Goal: Information Seeking & Learning: Understand process/instructions

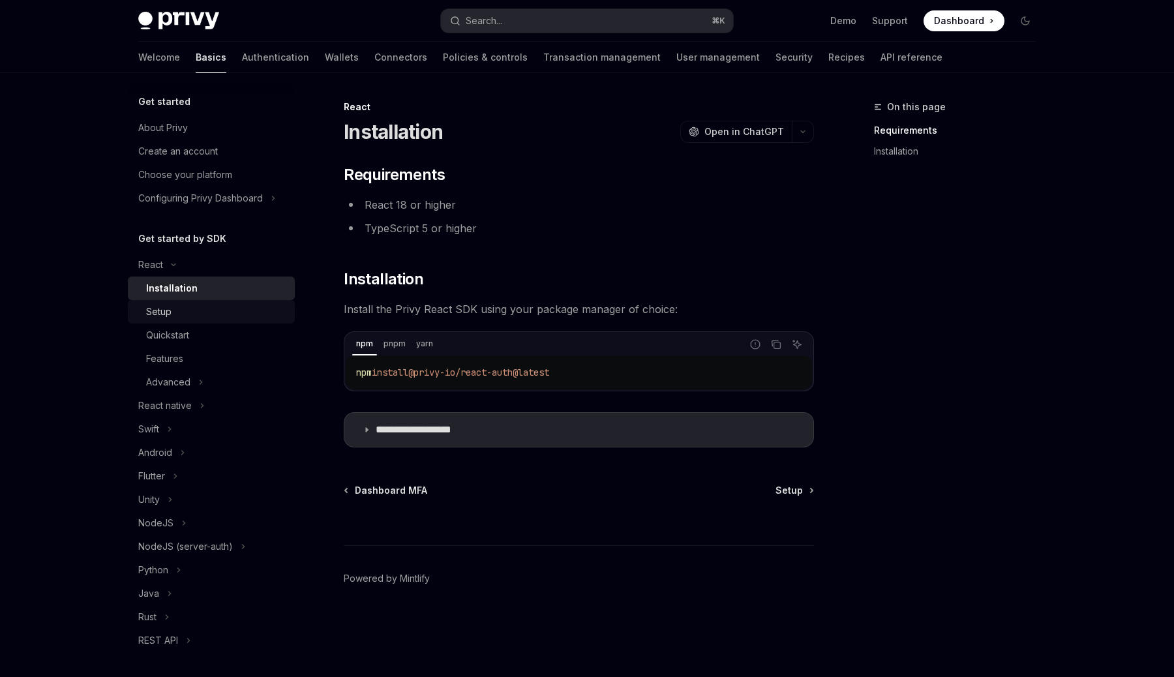
click at [168, 305] on div "Setup" at bounding box center [158, 312] width 25 height 16
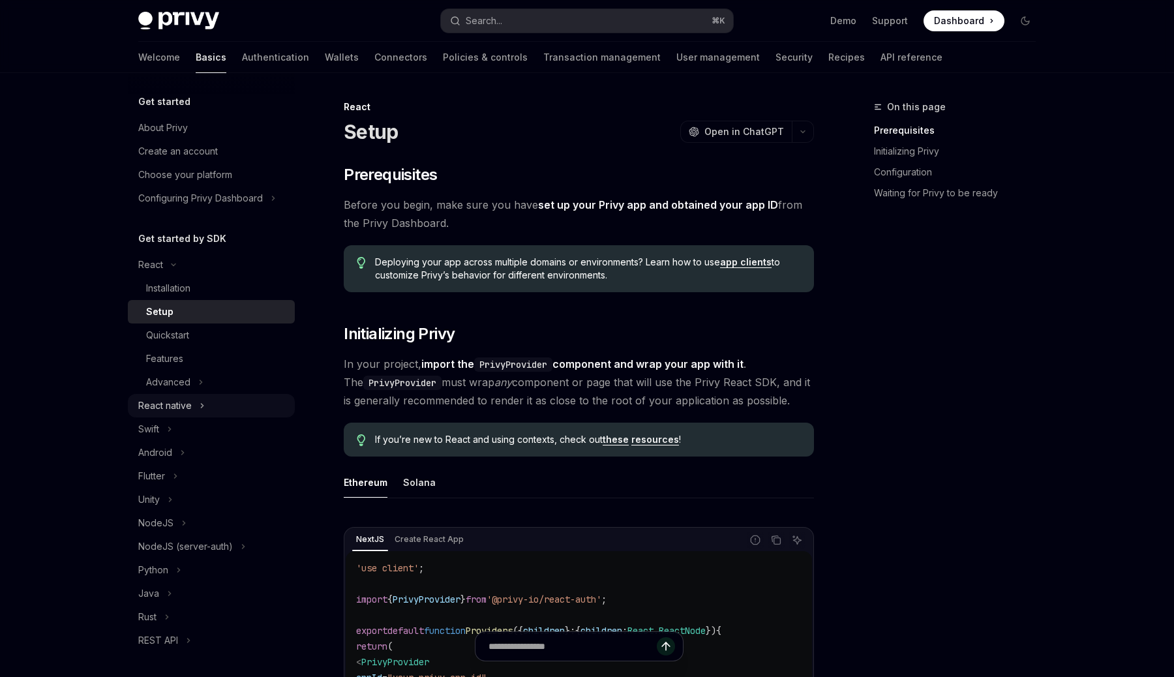
click at [235, 399] on button "React native" at bounding box center [211, 405] width 167 height 23
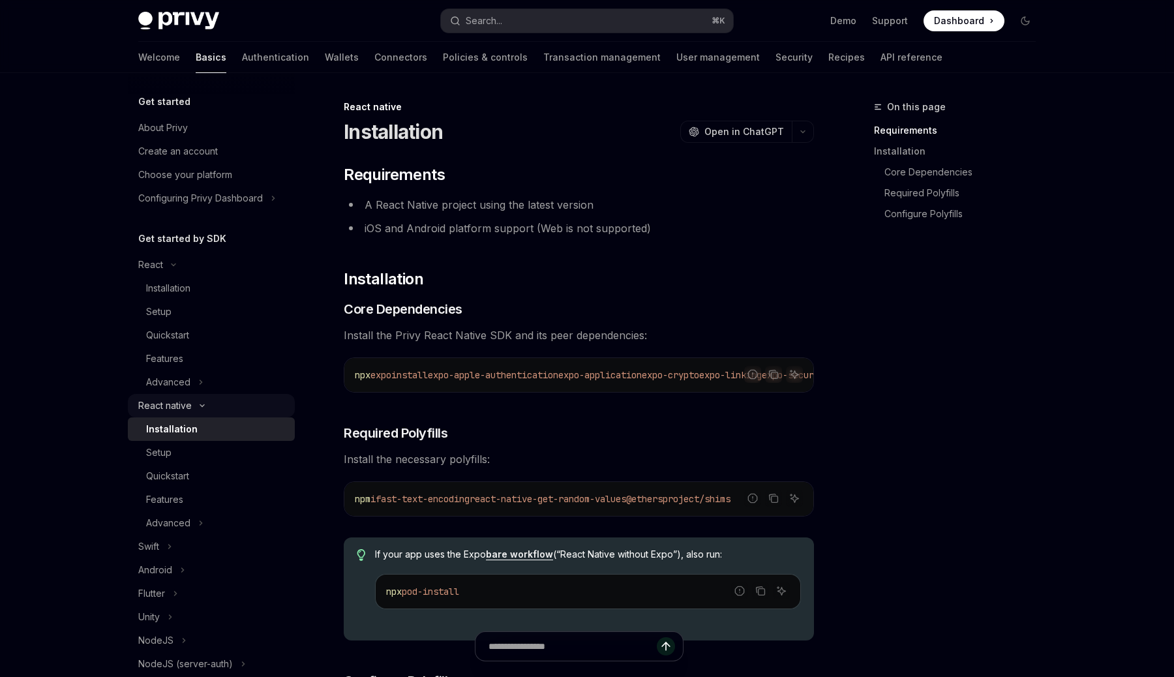
click at [235, 399] on button "React native" at bounding box center [211, 405] width 167 height 23
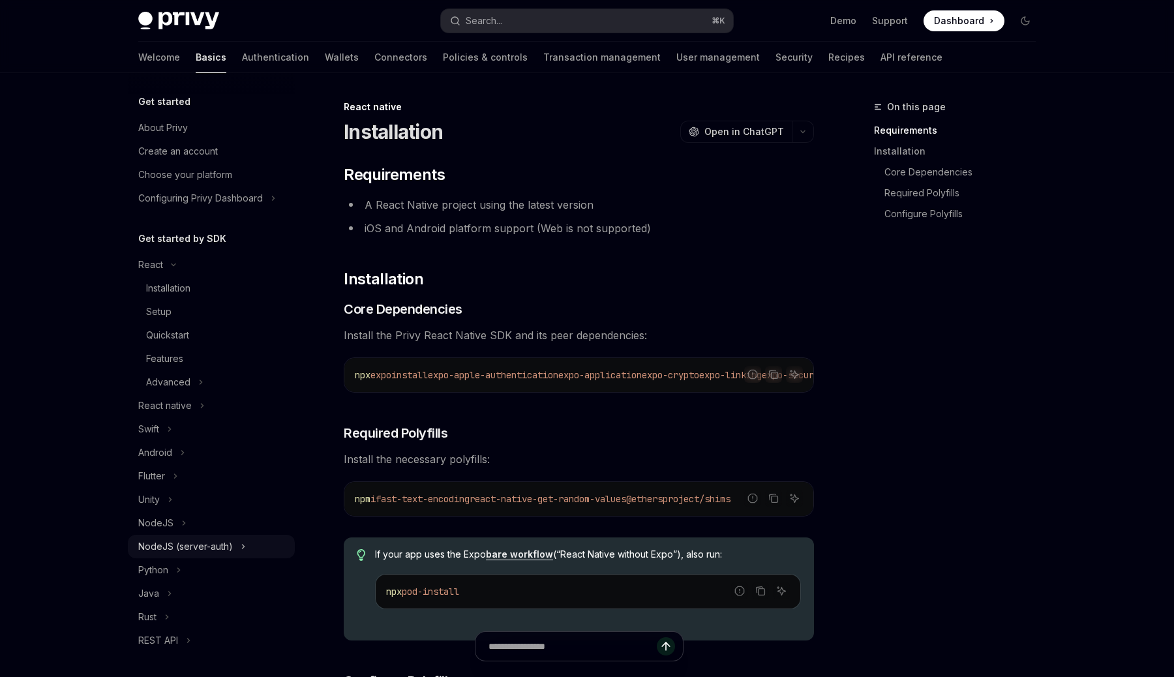
scroll to position [45, 0]
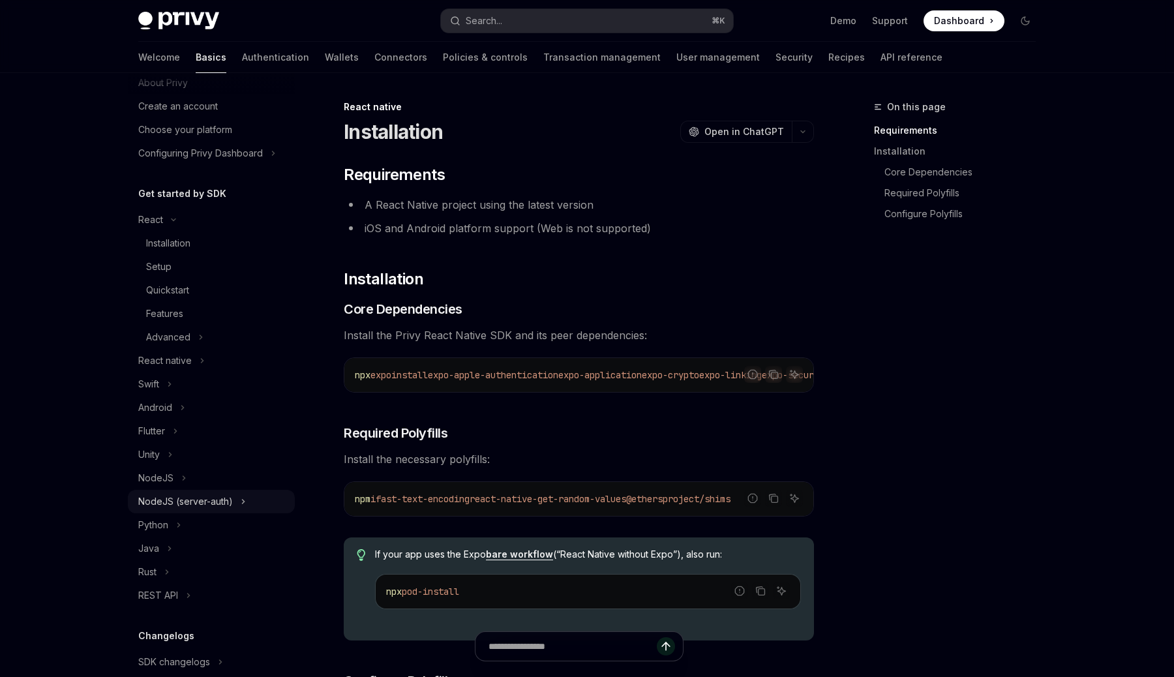
click at [234, 506] on button "NodeJS (server-auth)" at bounding box center [211, 501] width 167 height 23
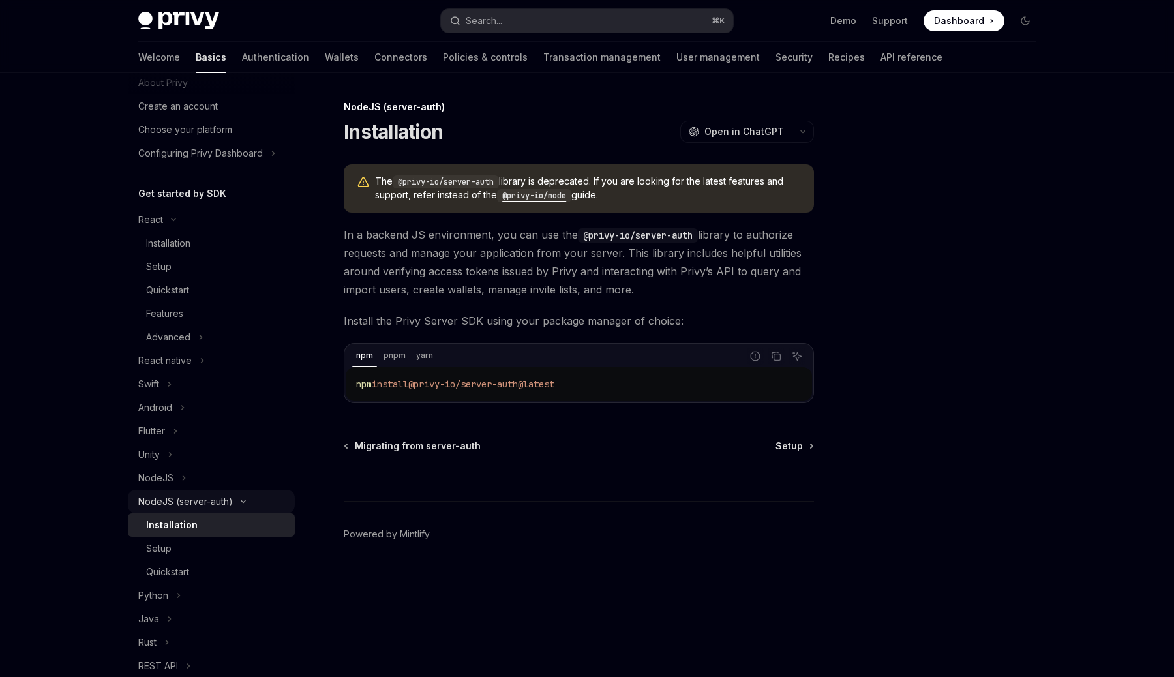
scroll to position [51, 0]
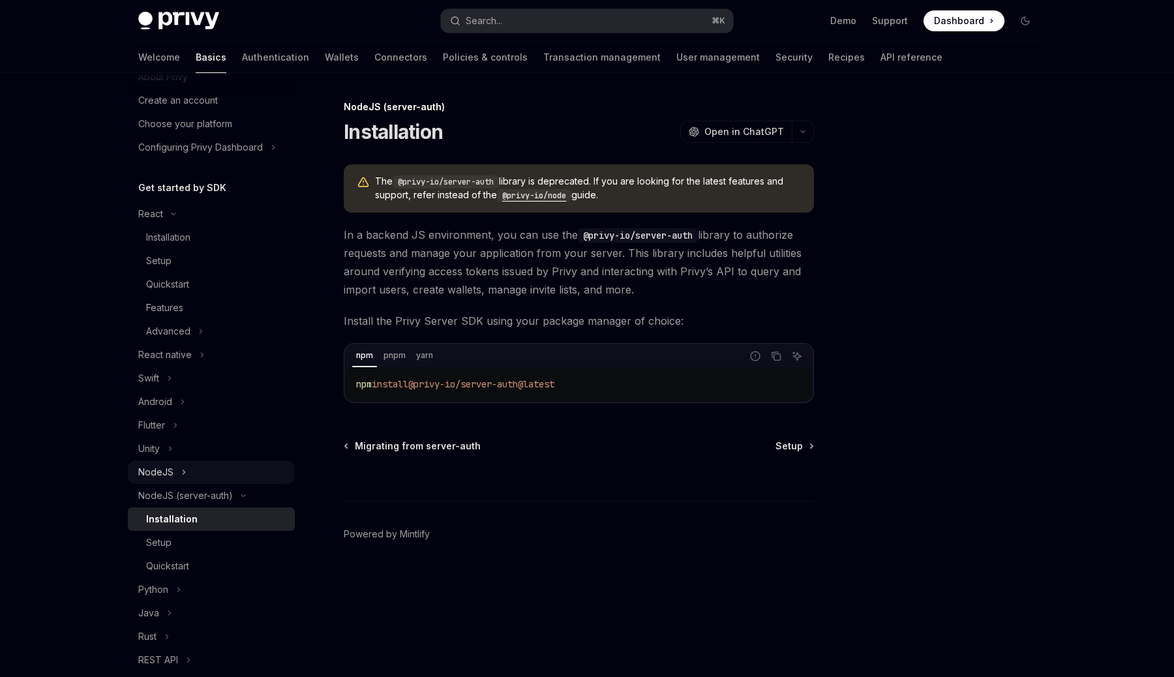
click at [225, 468] on button "NodeJS" at bounding box center [211, 472] width 167 height 23
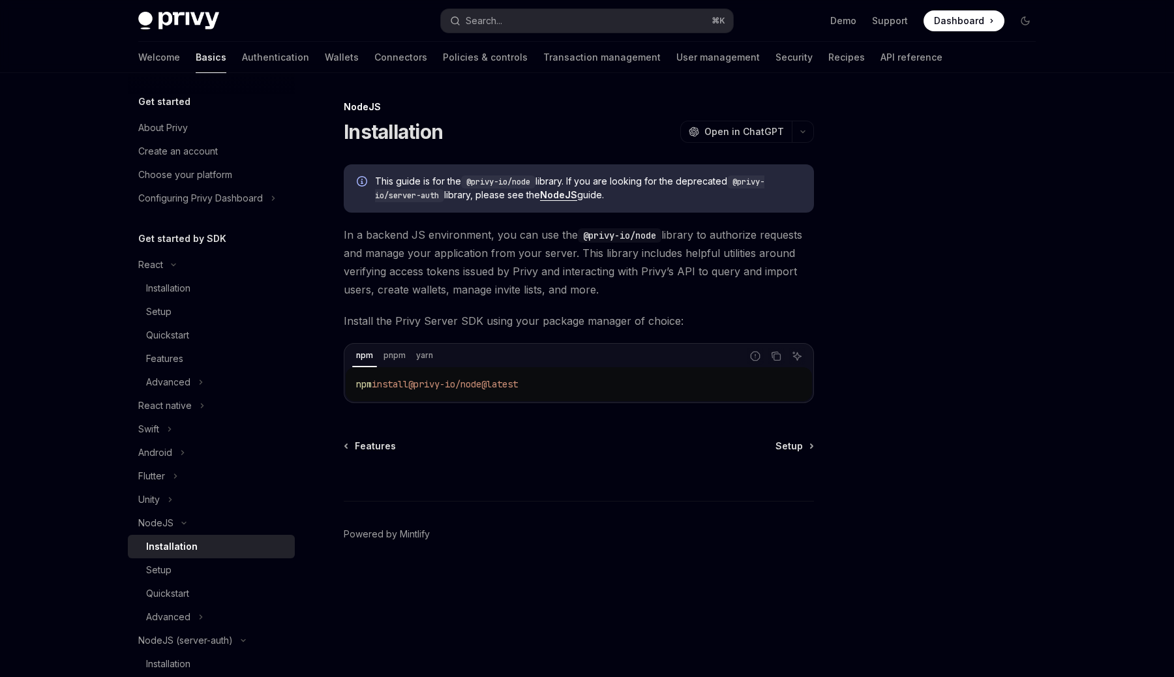
click at [248, 63] on div "Welcome Basics Authentication Wallets Connectors Policies & controls Transactio…" at bounding box center [540, 57] width 804 height 31
click at [242, 63] on link "Authentication" at bounding box center [275, 57] width 67 height 31
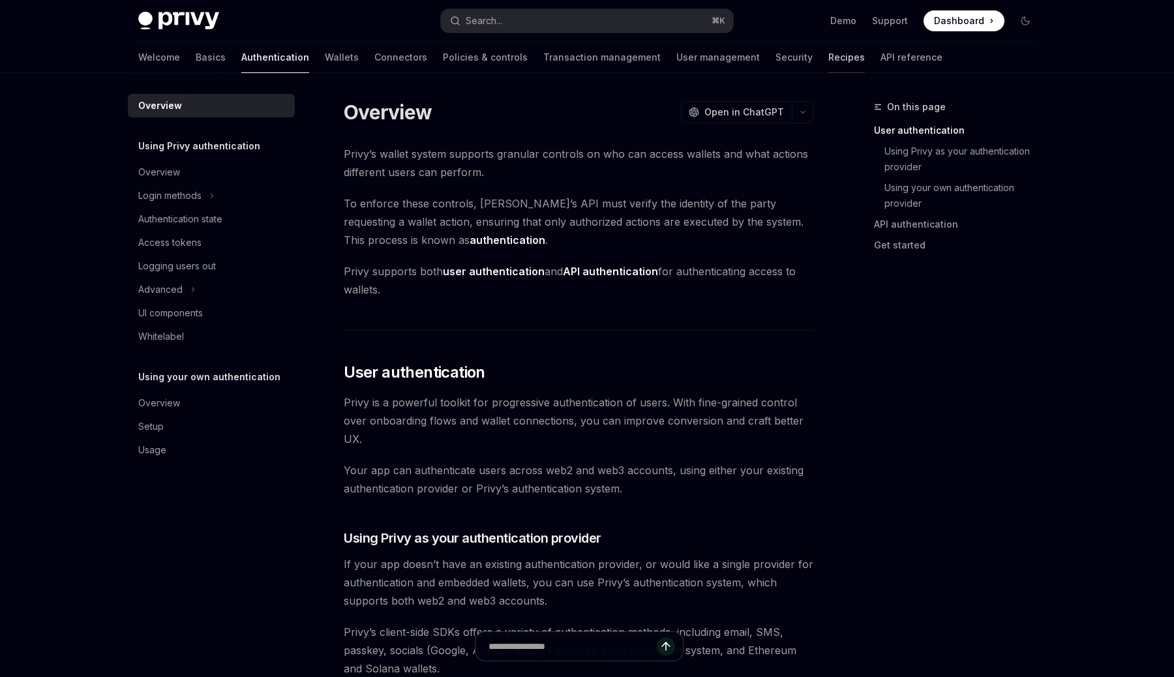
click at [829, 51] on link "Recipes" at bounding box center [847, 57] width 37 height 31
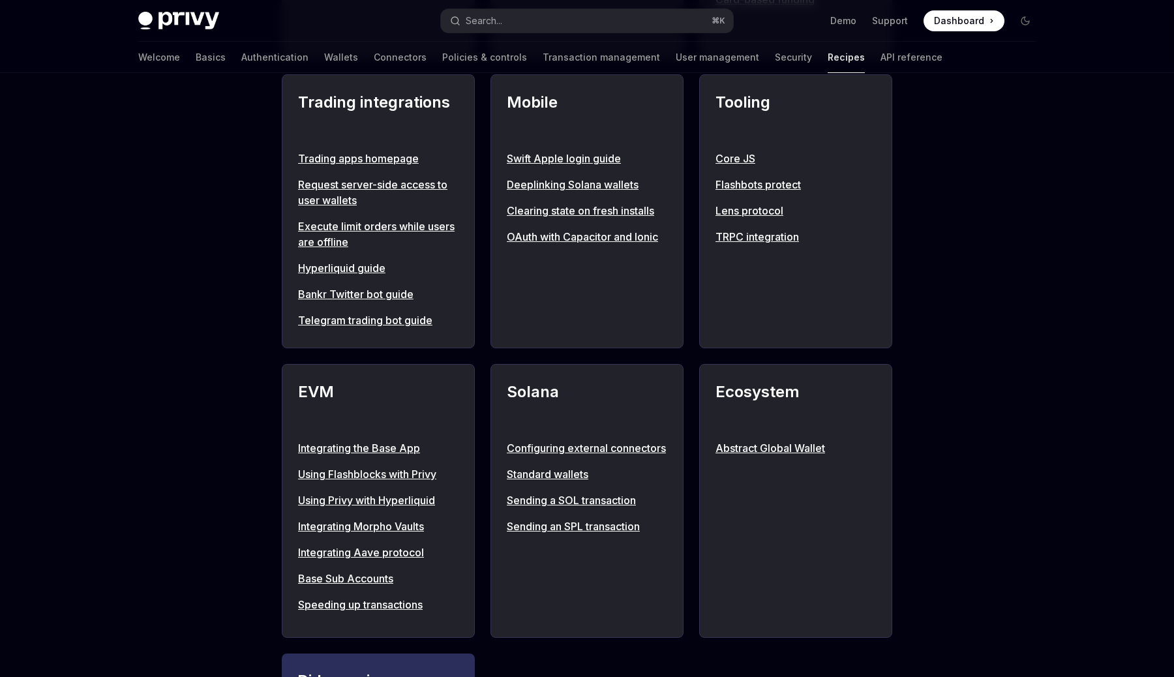
scroll to position [1270, 0]
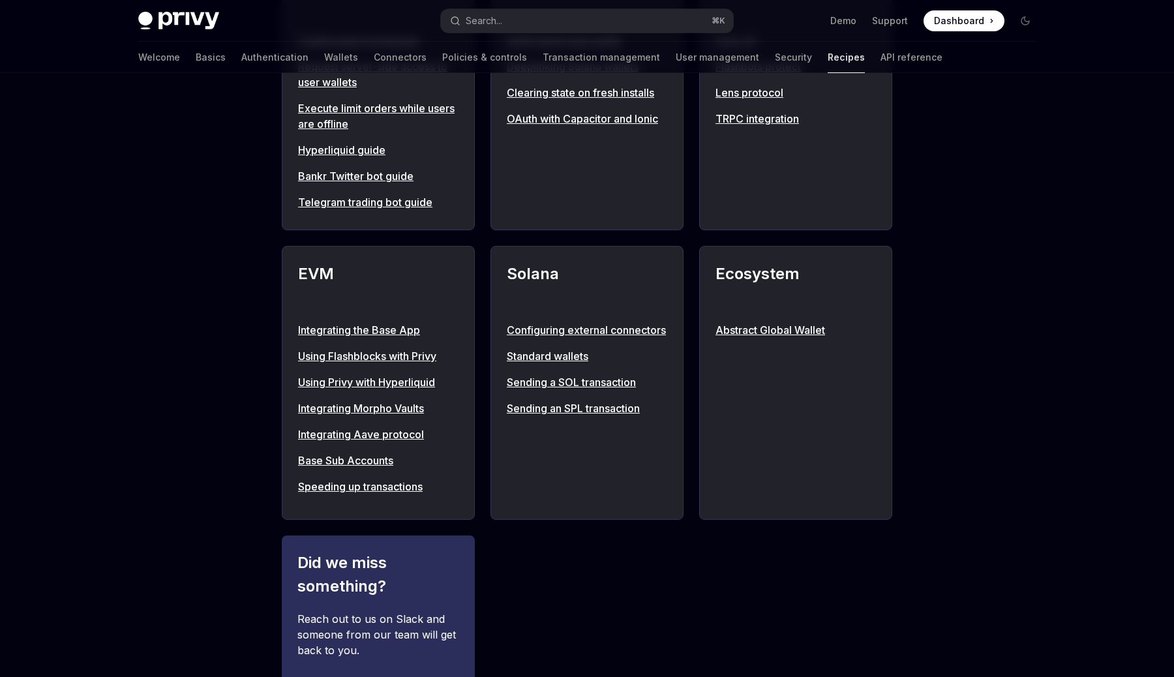
click at [570, 364] on link "Standard wallets" at bounding box center [587, 356] width 160 height 16
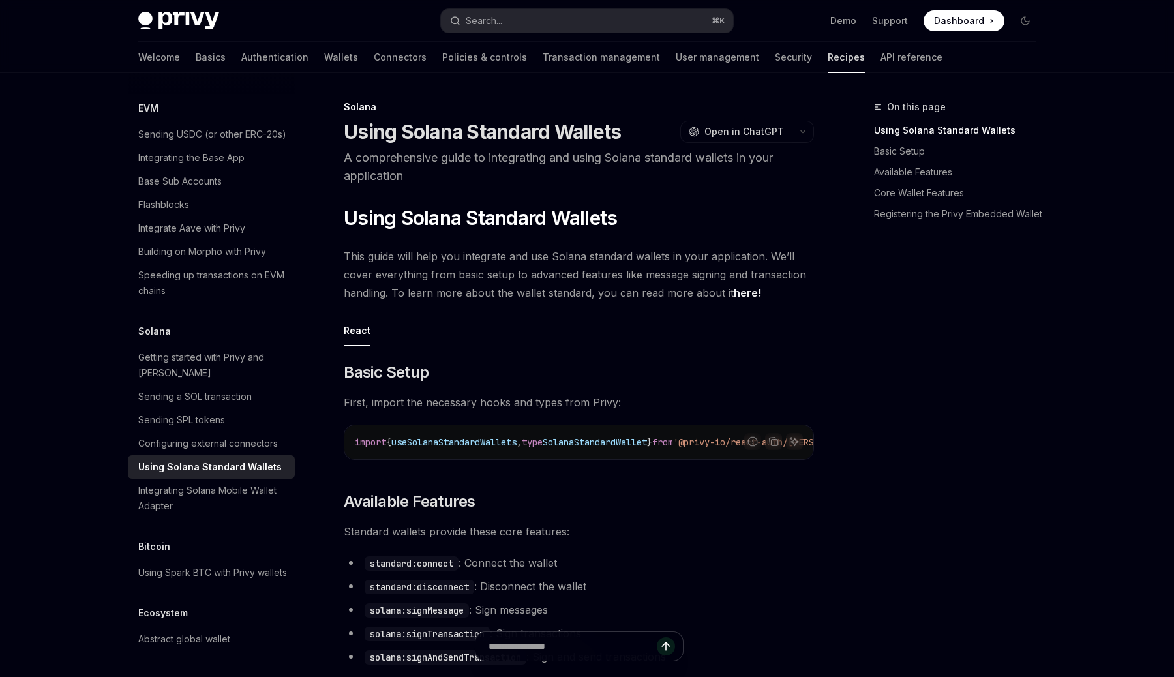
click at [828, 64] on link "Recipes" at bounding box center [846, 57] width 37 height 31
type textarea "*"
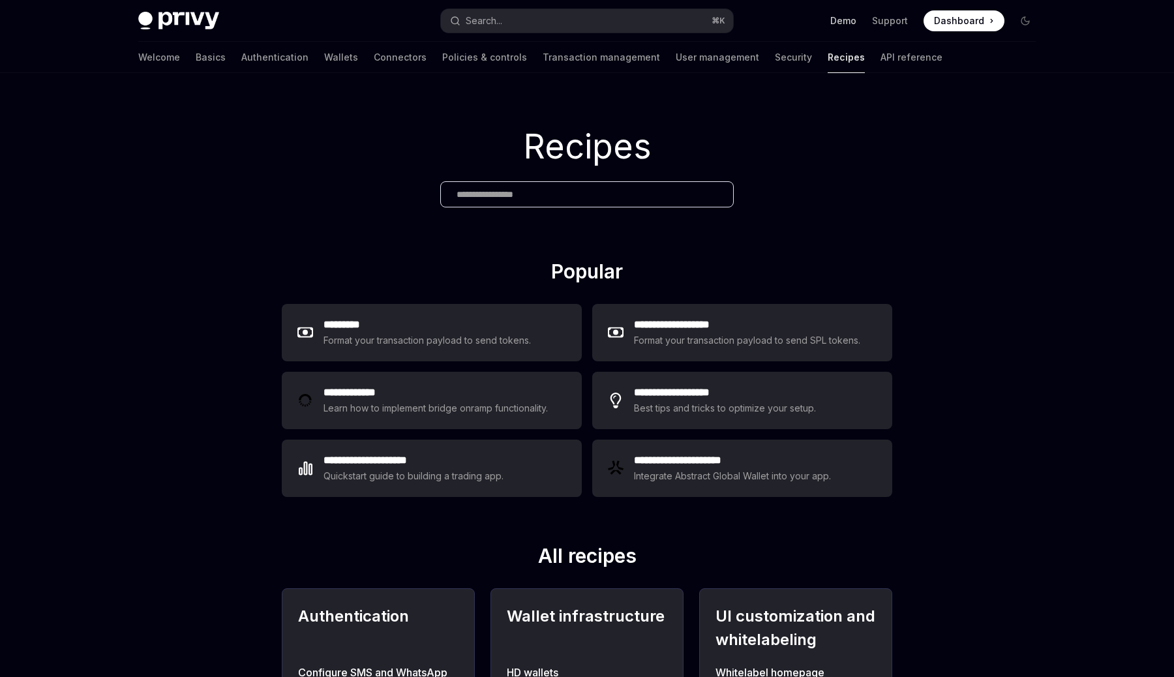
click at [850, 19] on link "Demo" at bounding box center [844, 20] width 26 height 13
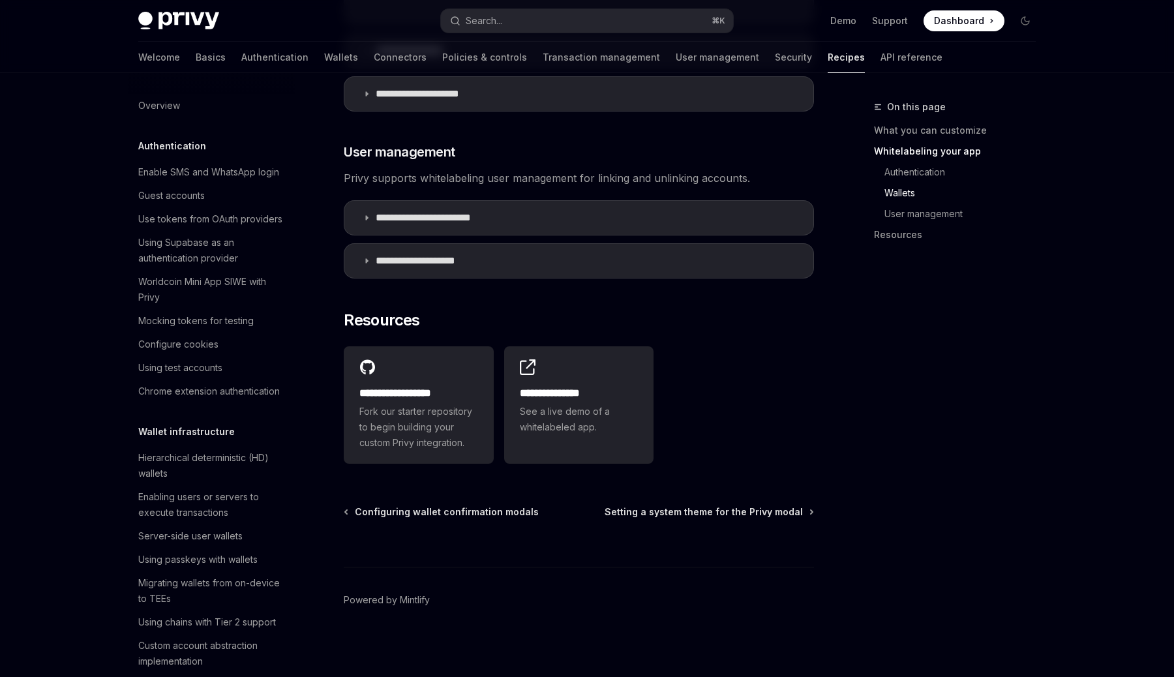
scroll to position [404, 0]
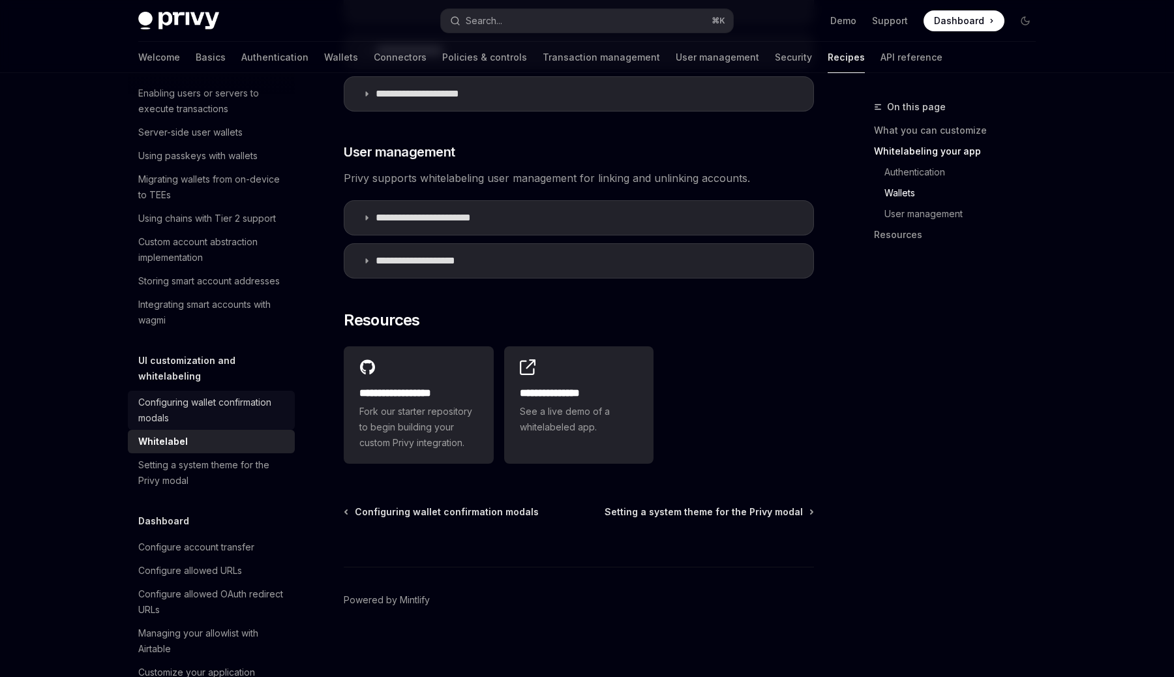
click at [207, 397] on div "Configuring wallet confirmation modals" at bounding box center [212, 410] width 149 height 31
type textarea "*"
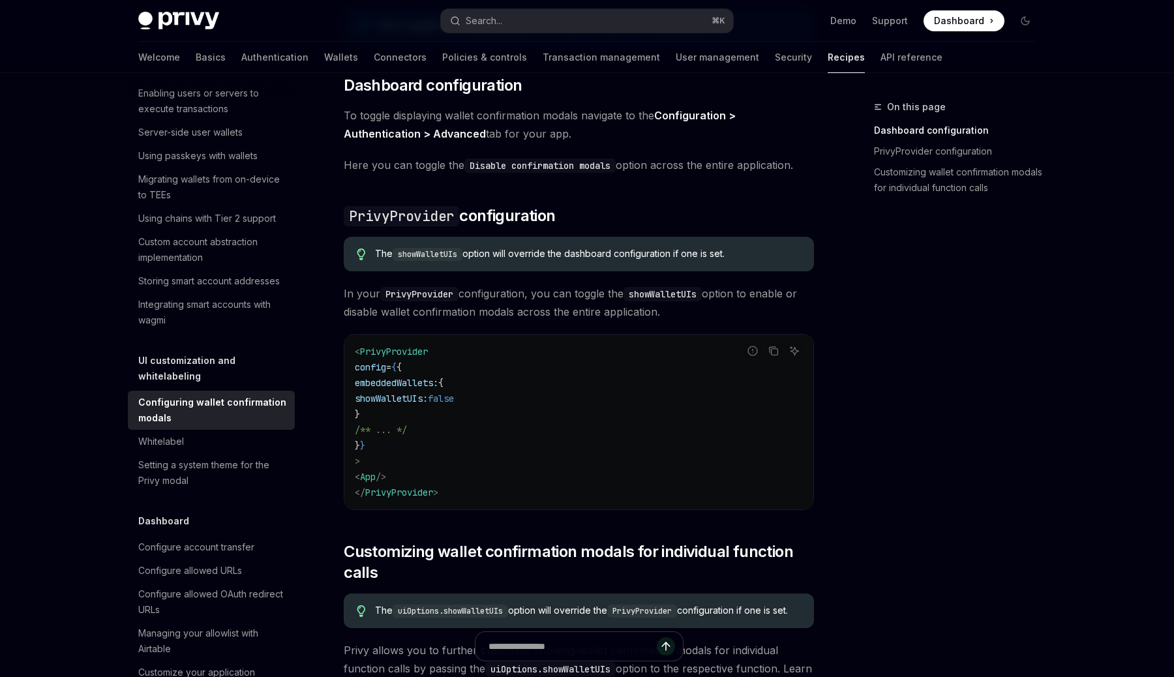
scroll to position [157, 0]
